Goal: Task Accomplishment & Management: Manage account settings

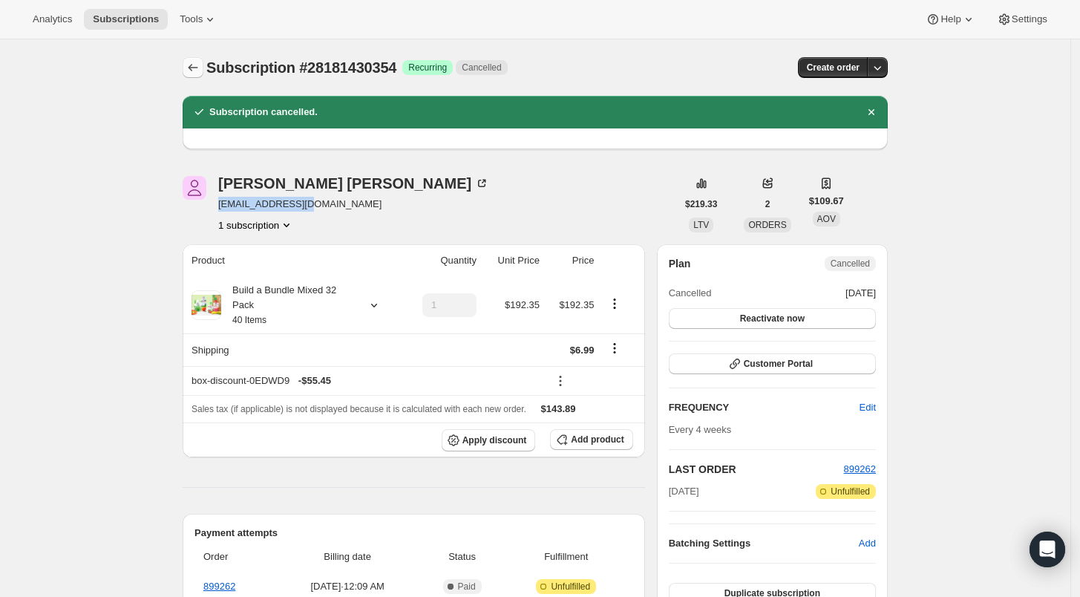
click at [194, 67] on icon "Subscriptions" at bounding box center [193, 67] width 15 height 15
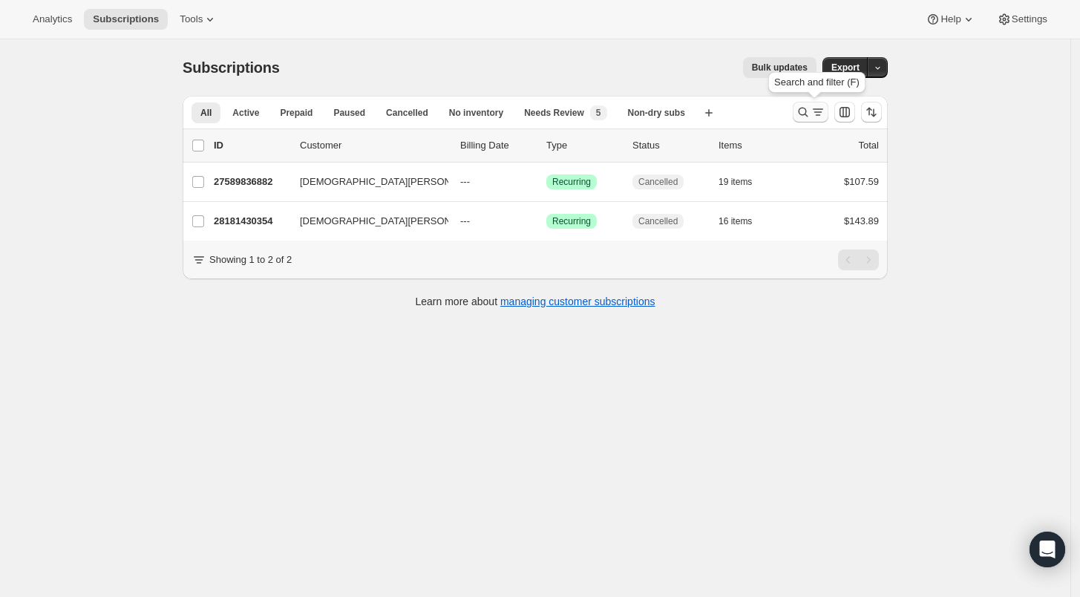
click at [806, 111] on icon "Search and filter results" at bounding box center [802, 112] width 15 height 15
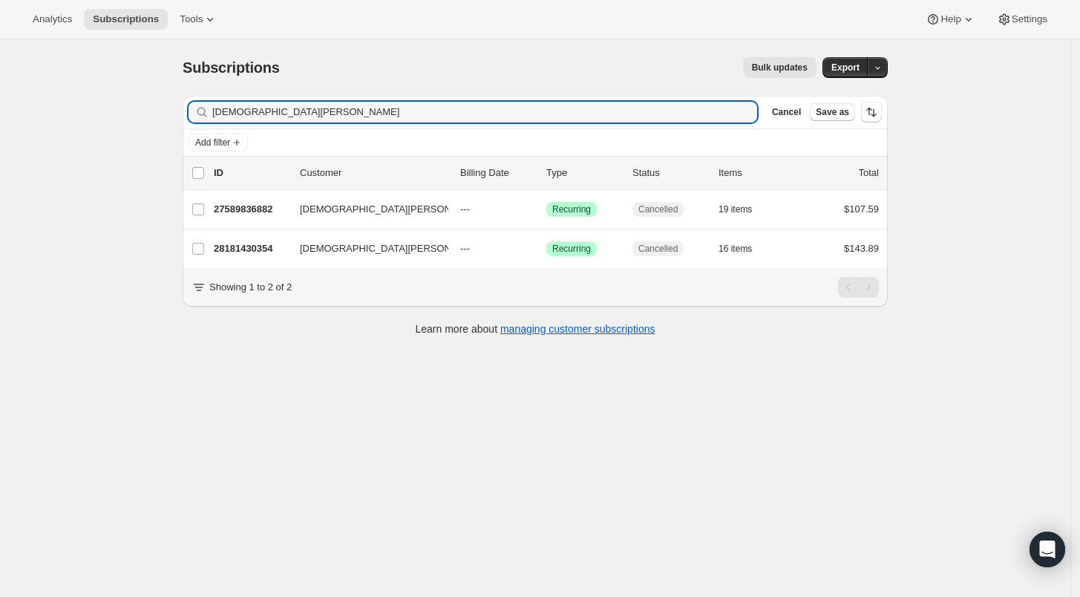
drag, startPoint x: 292, startPoint y: 109, endPoint x: 154, endPoint y: 110, distance: 137.3
click at [154, 110] on div "Subscriptions. This page is ready Subscriptions Bulk updates More actions Bulk …" at bounding box center [535, 337] width 1070 height 597
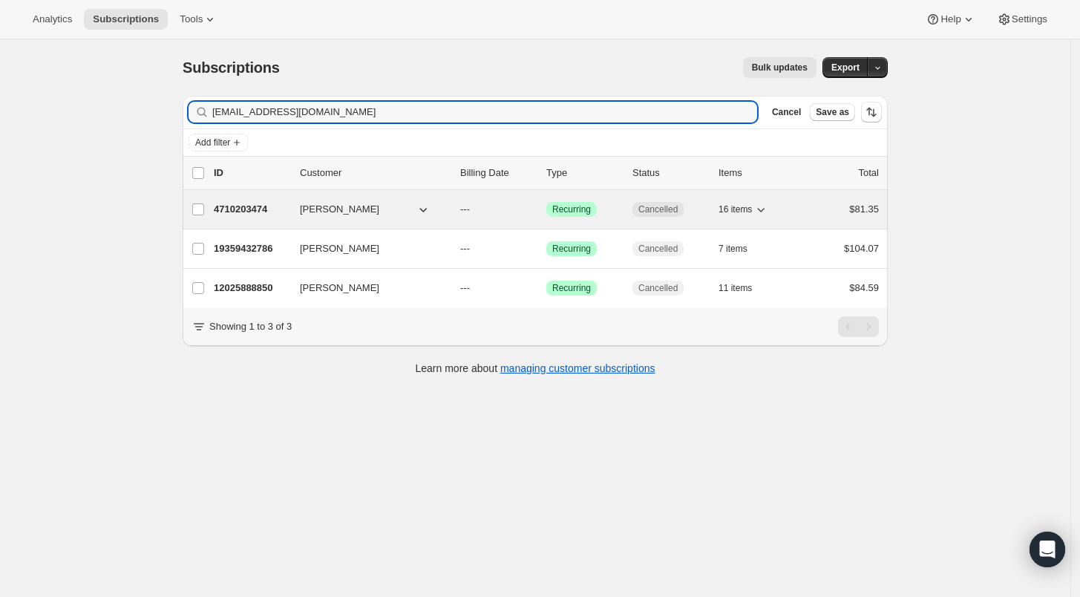
type input "[EMAIL_ADDRESS][DOMAIN_NAME]"
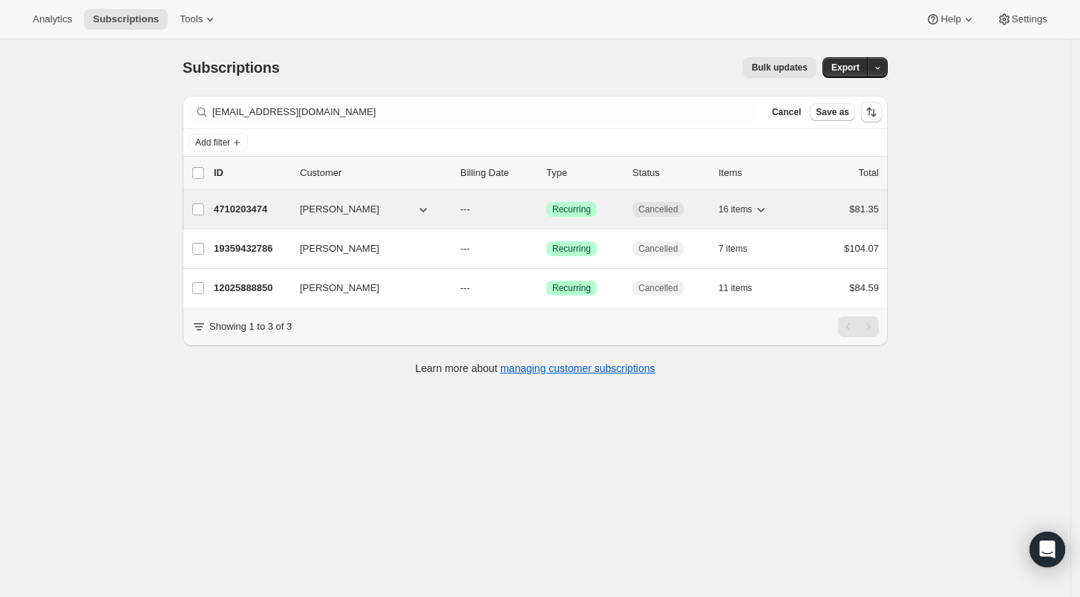
click at [231, 204] on p "4710203474" at bounding box center [251, 209] width 74 height 15
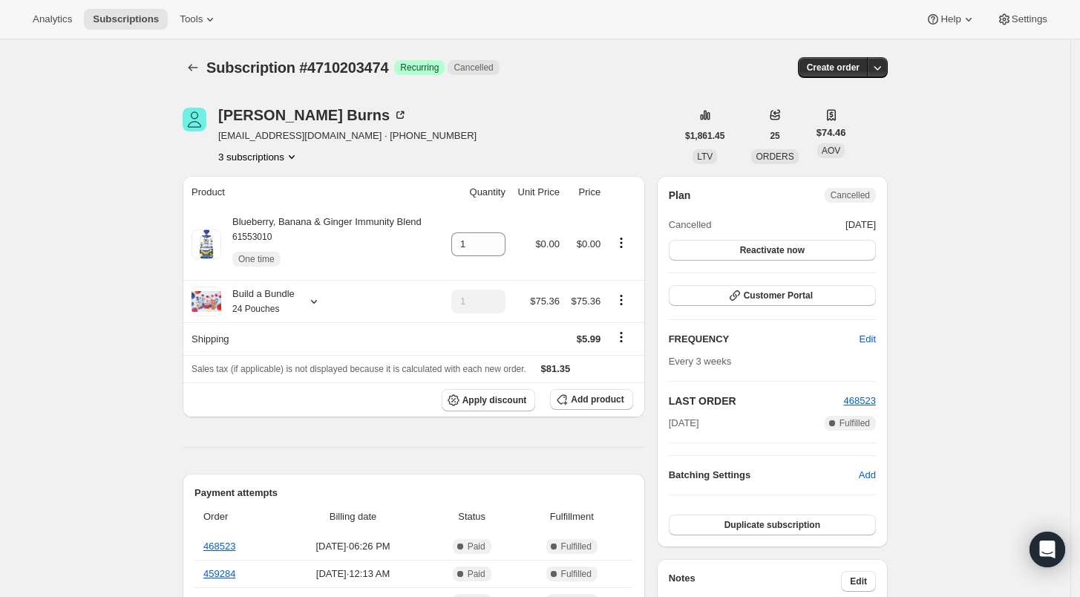
click at [299, 157] on icon "Product actions" at bounding box center [291, 156] width 15 height 15
click at [289, 184] on span "12025888850" at bounding box center [263, 184] width 98 height 15
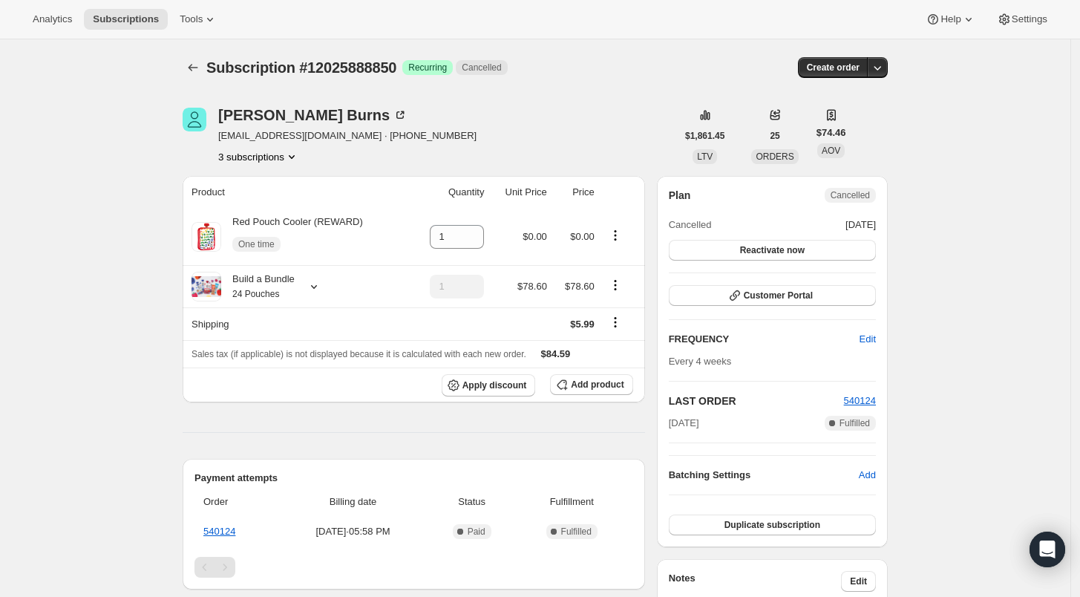
click at [267, 156] on button "3 subscriptions" at bounding box center [258, 156] width 81 height 15
click at [261, 203] on span "19359432786" at bounding box center [241, 208] width 59 height 11
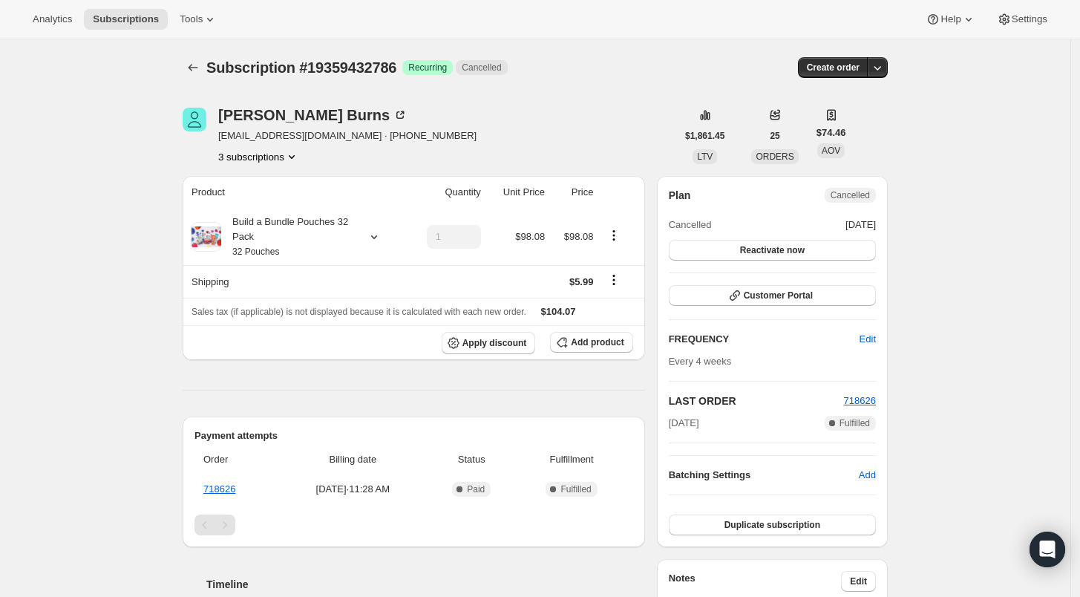
scroll to position [329, 0]
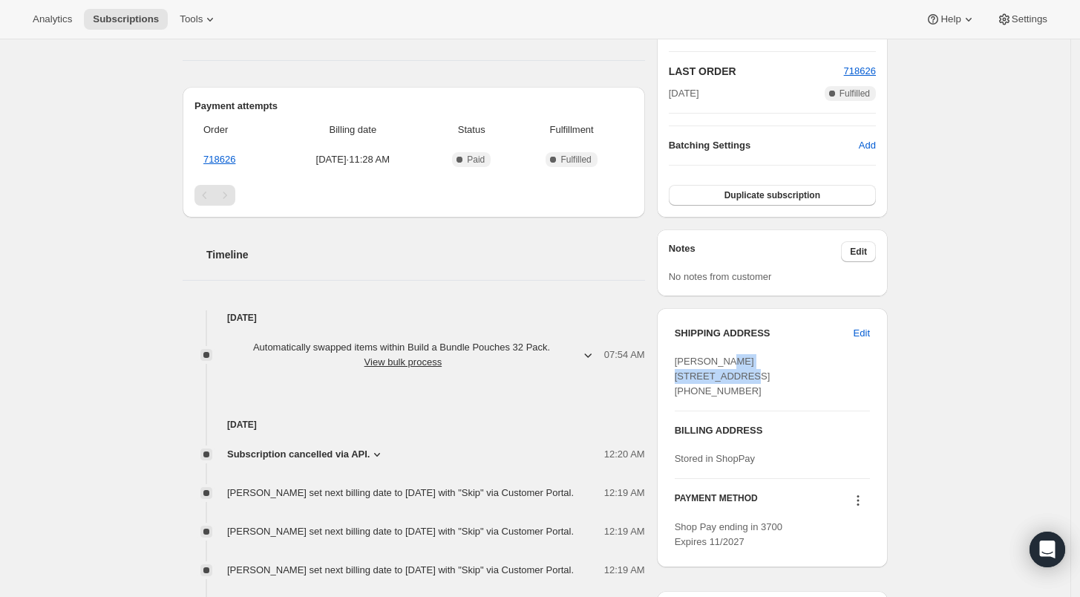
drag, startPoint x: 778, startPoint y: 374, endPoint x: 679, endPoint y: 375, distance: 99.4
click at [679, 375] on div "[PERSON_NAME] [STREET_ADDRESS] [PHONE_NUMBER]" at bounding box center [771, 376] width 195 height 45
copy span "[STREET_ADDRESS]"
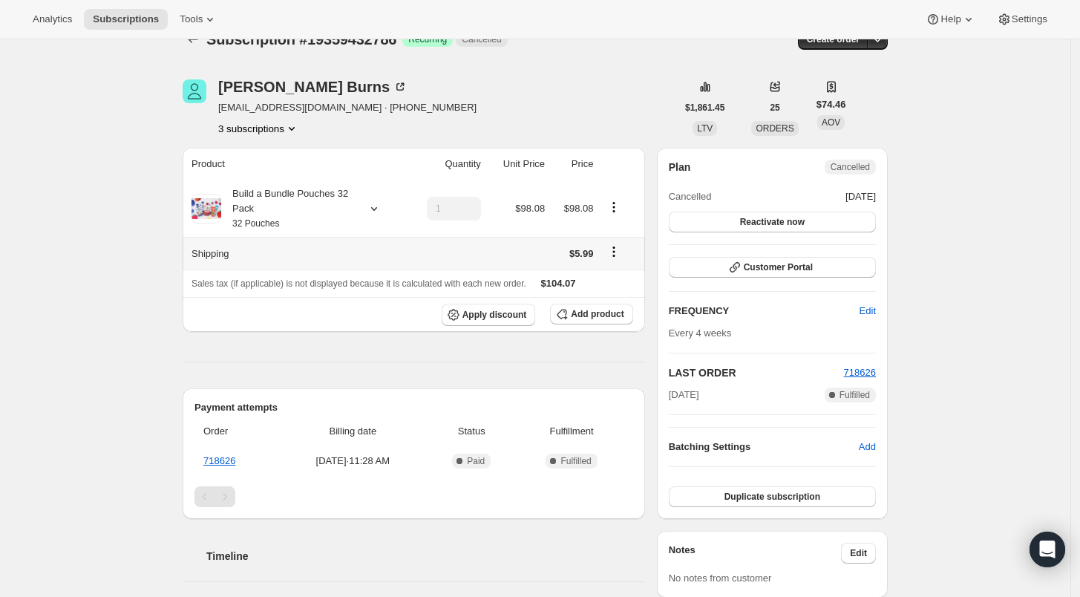
scroll to position [0, 0]
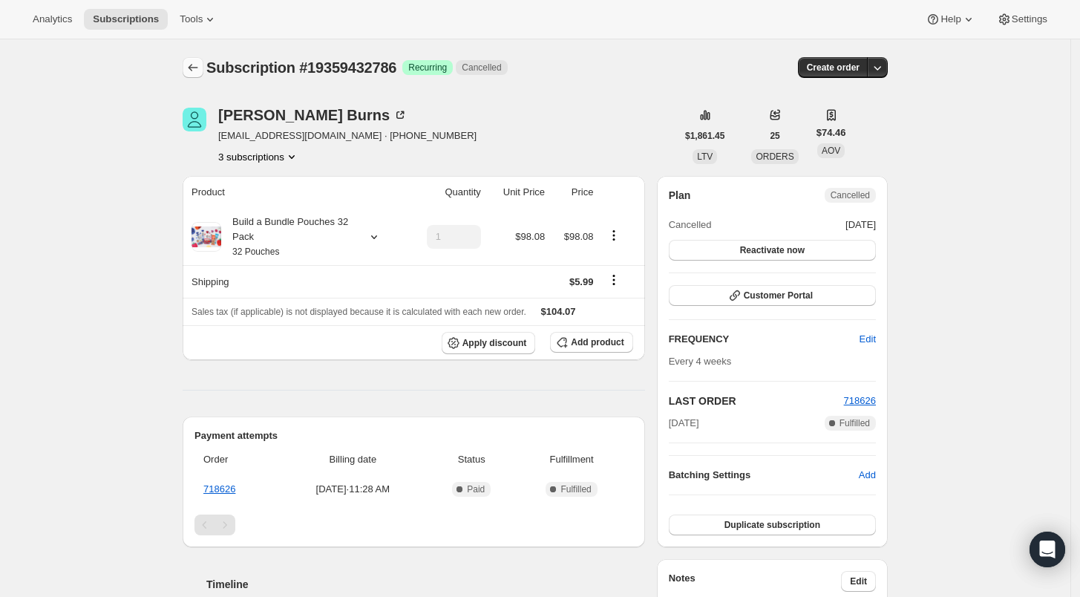
click at [199, 68] on icon "Subscriptions" at bounding box center [193, 67] width 15 height 15
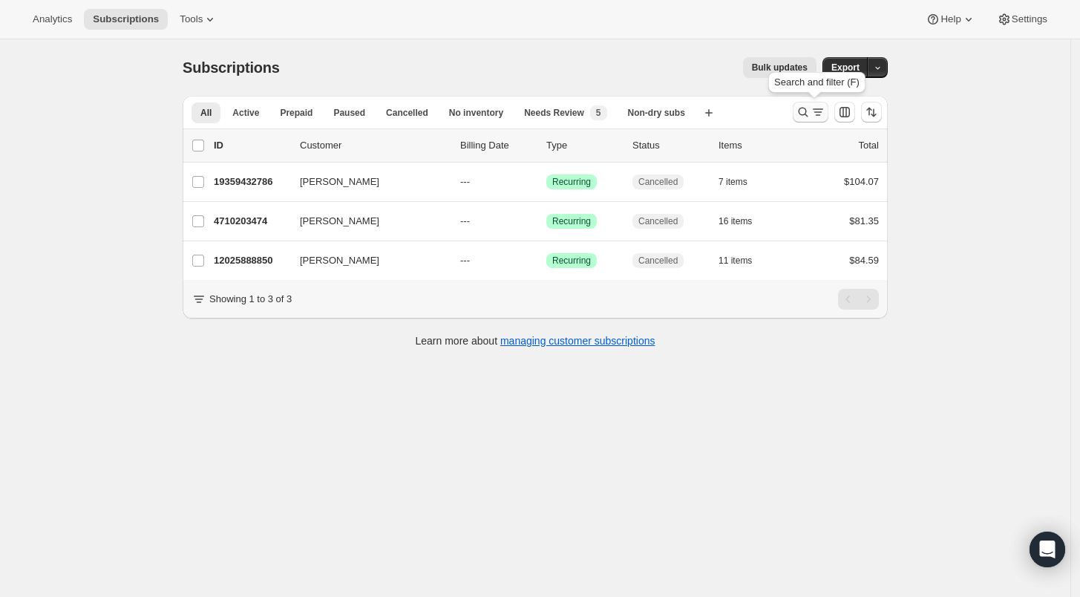
click at [804, 108] on icon "Search and filter results" at bounding box center [802, 112] width 15 height 15
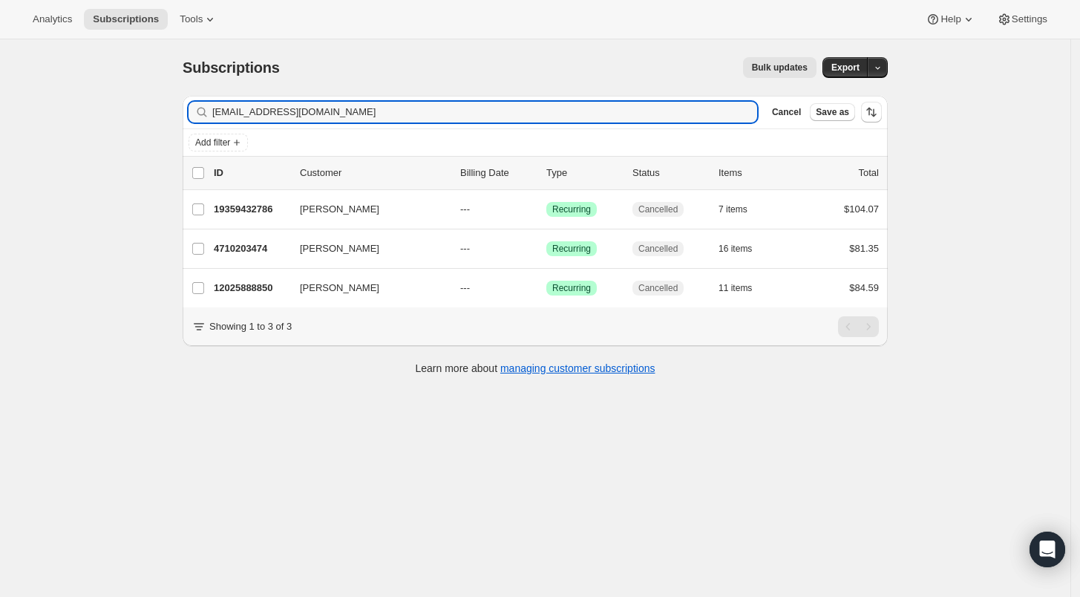
drag, startPoint x: 340, startPoint y: 108, endPoint x: 175, endPoint y: 114, distance: 164.8
click at [181, 114] on div "Filter subscribers [EMAIL_ADDRESS][DOMAIN_NAME] Clear Cancel Save as Add filter…" at bounding box center [529, 237] width 717 height 306
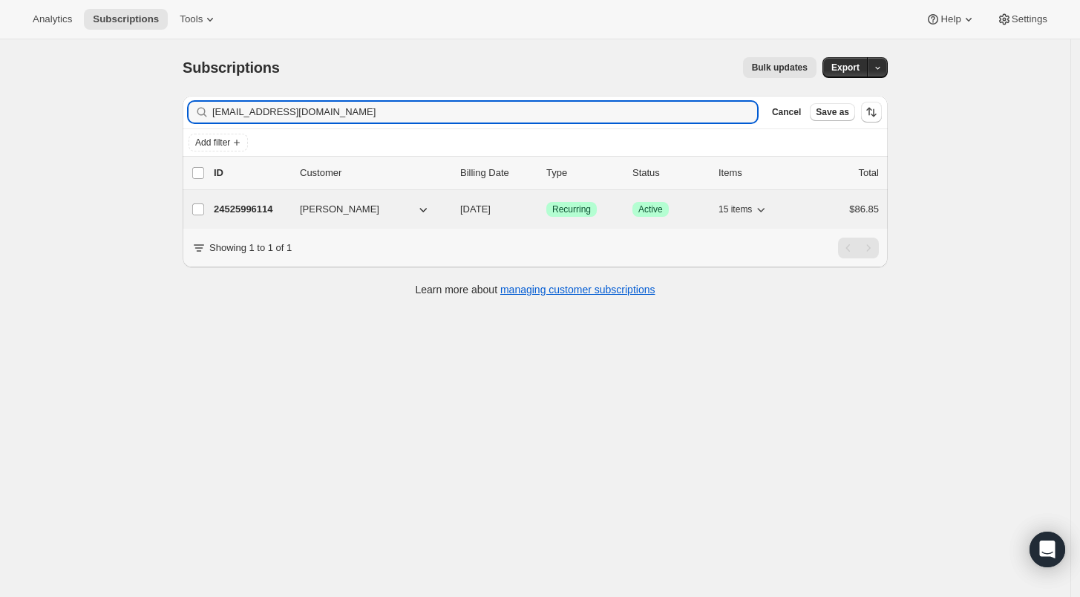
type input "[EMAIL_ADDRESS][DOMAIN_NAME]"
click at [247, 211] on p "24525996114" at bounding box center [251, 209] width 74 height 15
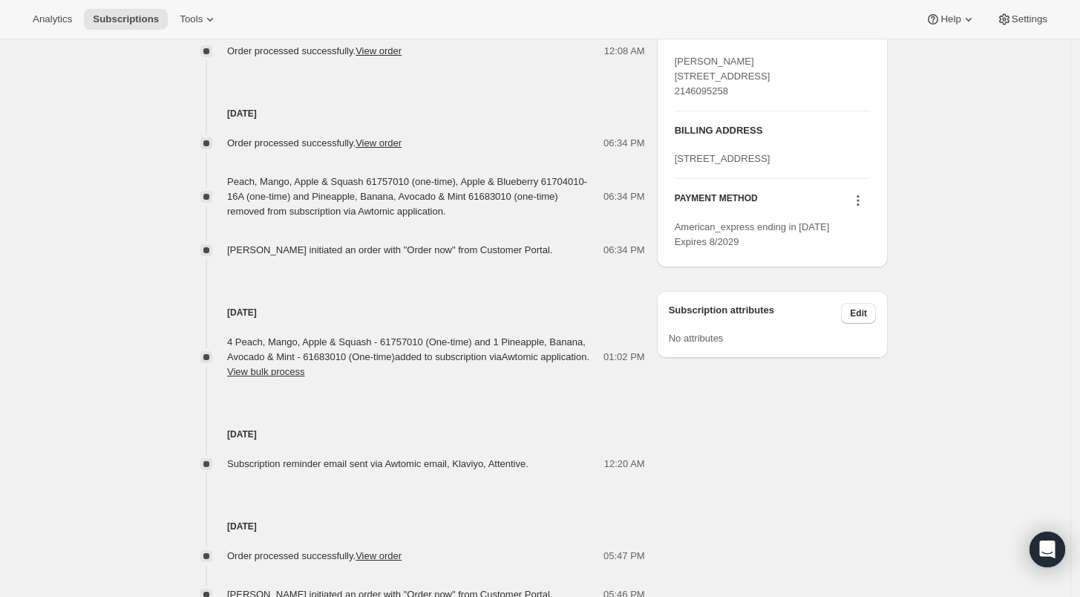
scroll to position [659, 0]
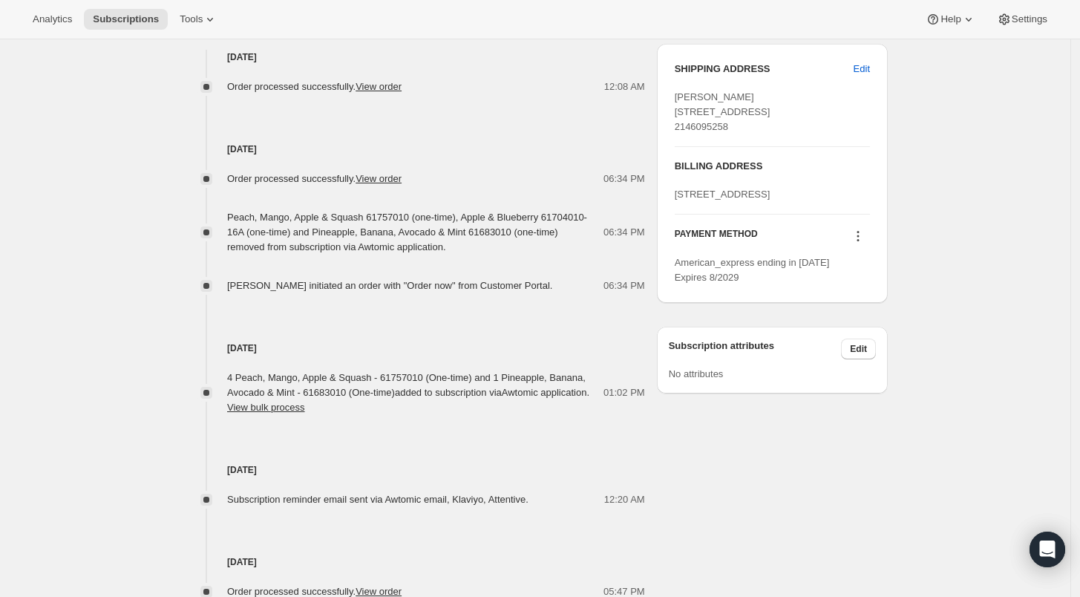
click at [89, 244] on div "Subscription #24525996114. This page is ready Subscription #24525996114 Success…" at bounding box center [535, 119] width 1070 height 1478
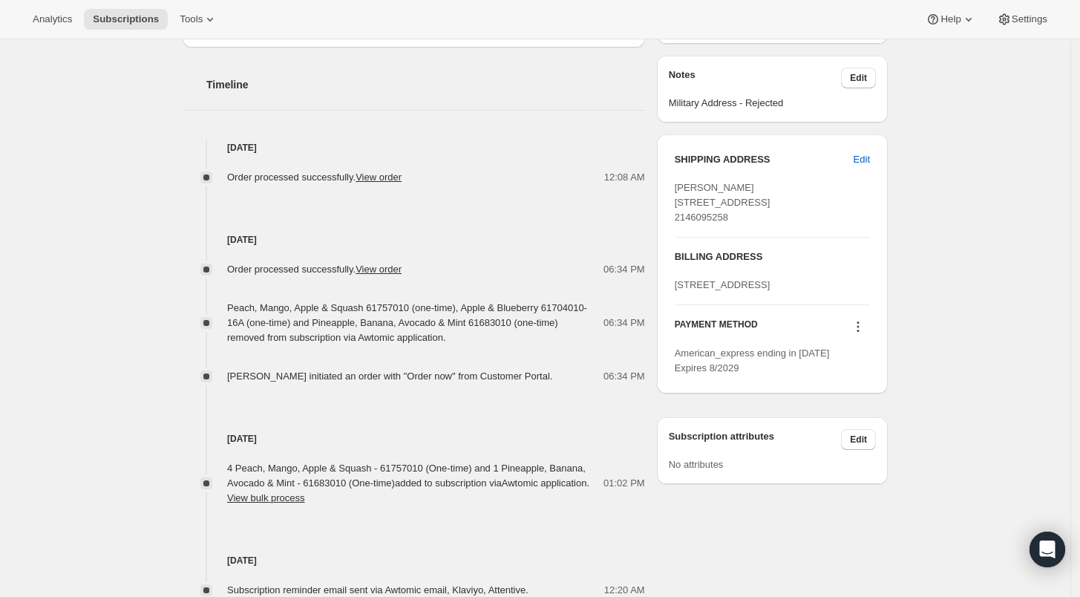
scroll to position [577, 0]
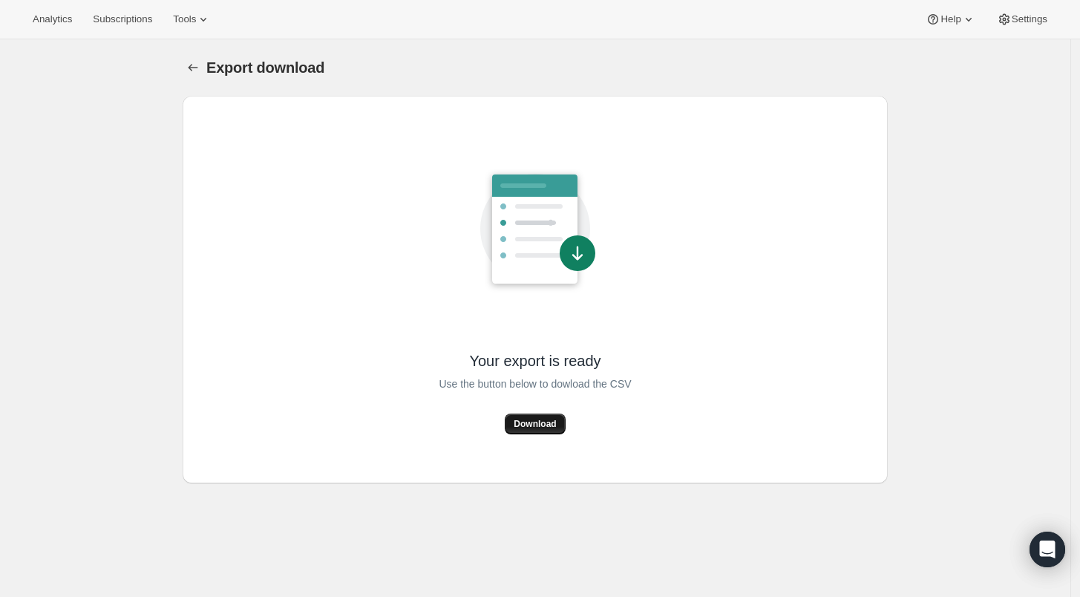
click at [535, 418] on span "Download" at bounding box center [534, 424] width 42 height 12
